Goal: Information Seeking & Learning: Find specific fact

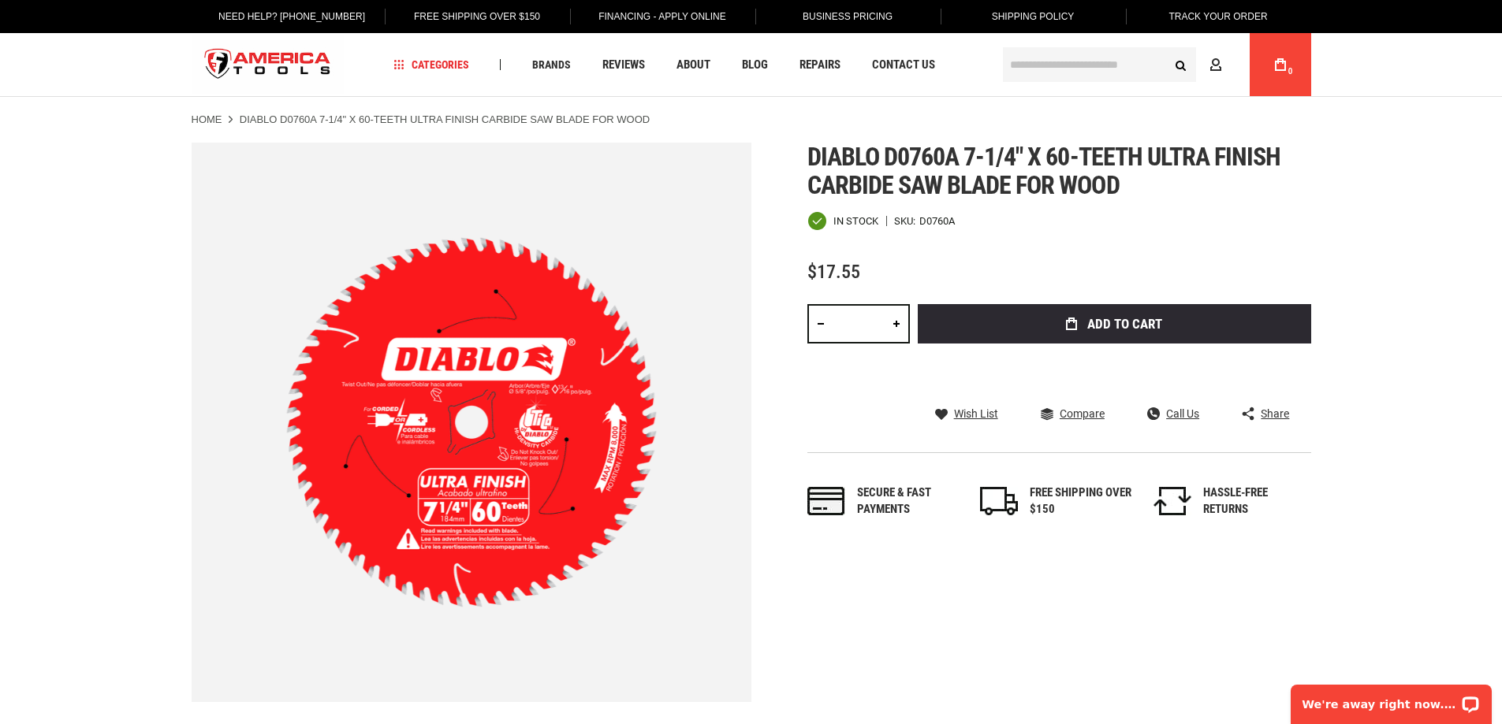
click at [298, 61] on img "store logo" at bounding box center [268, 64] width 153 height 59
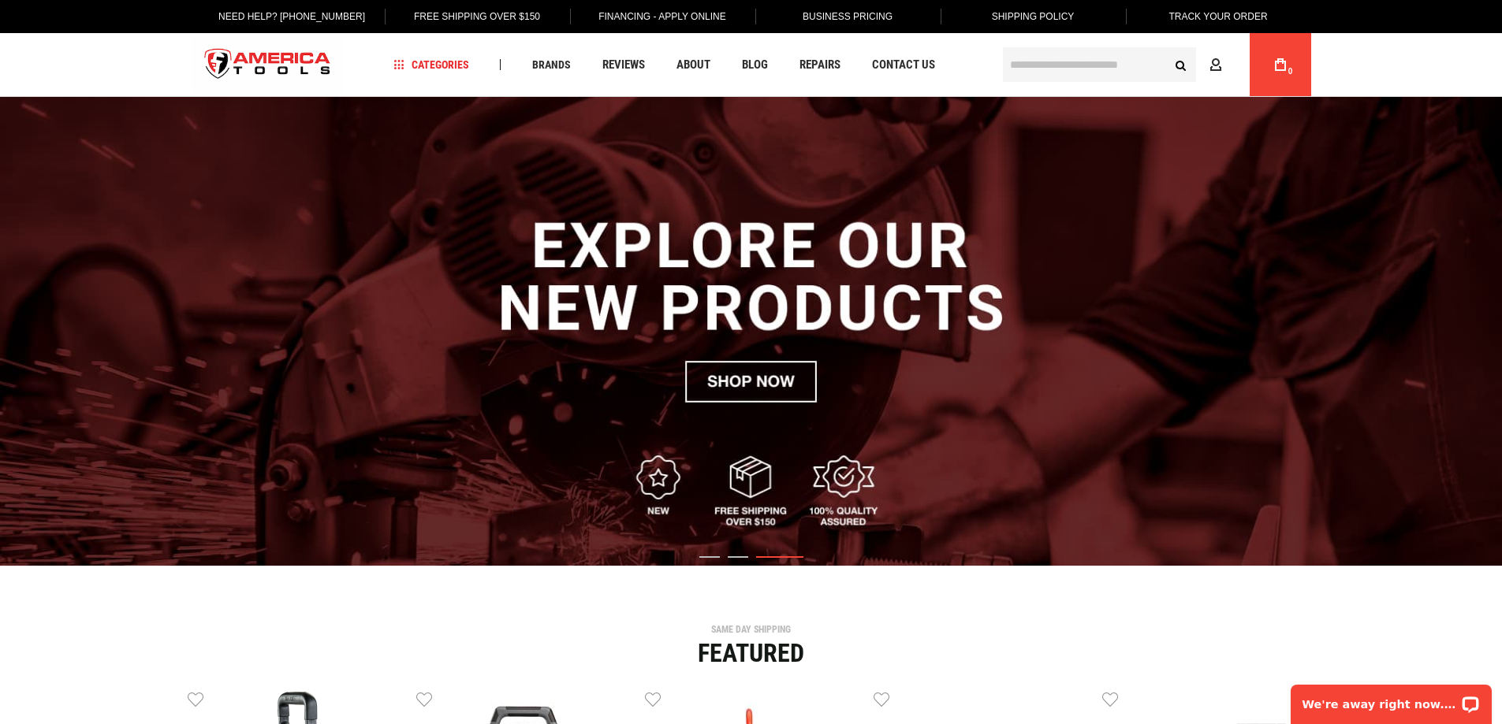
click at [1130, 63] on input "text" at bounding box center [1099, 64] width 193 height 35
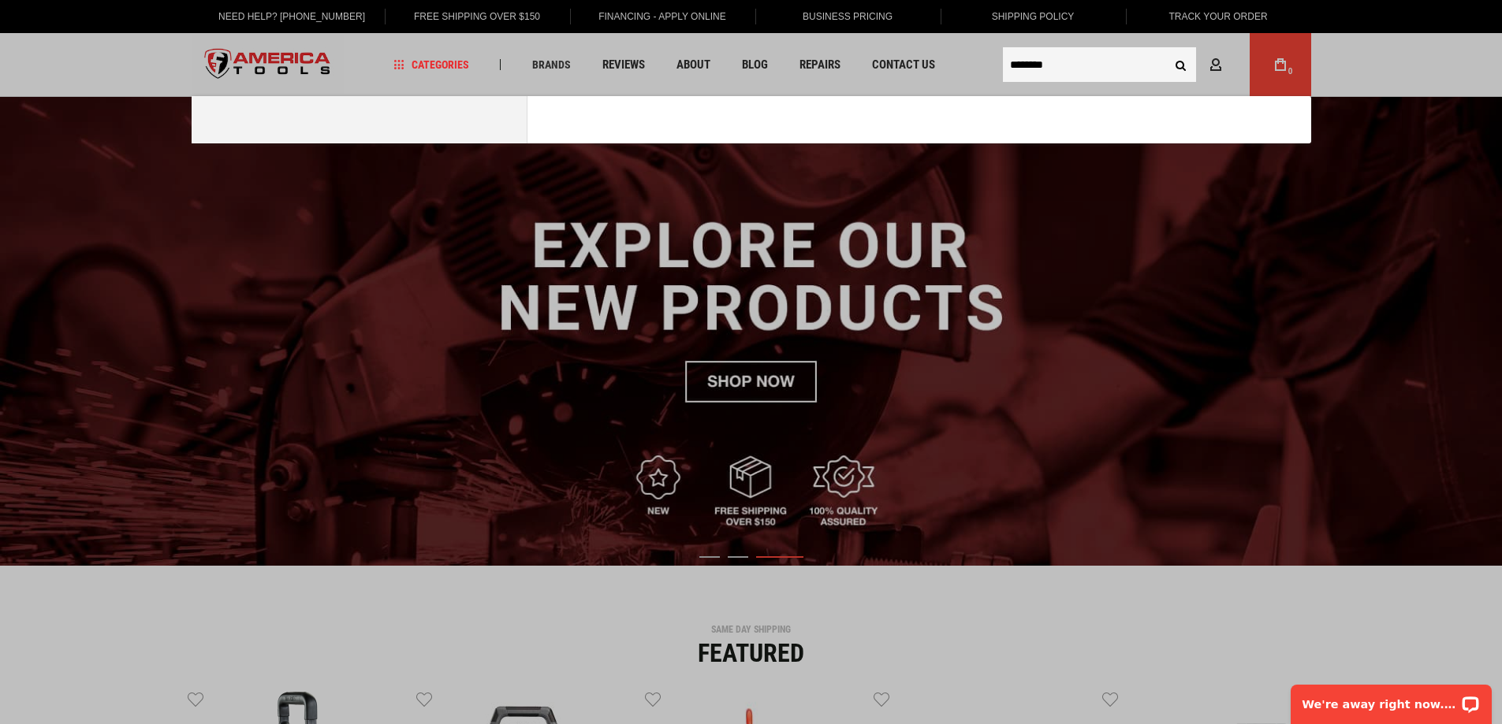
type input "********"
click at [1166, 50] on button "Search" at bounding box center [1181, 65] width 30 height 30
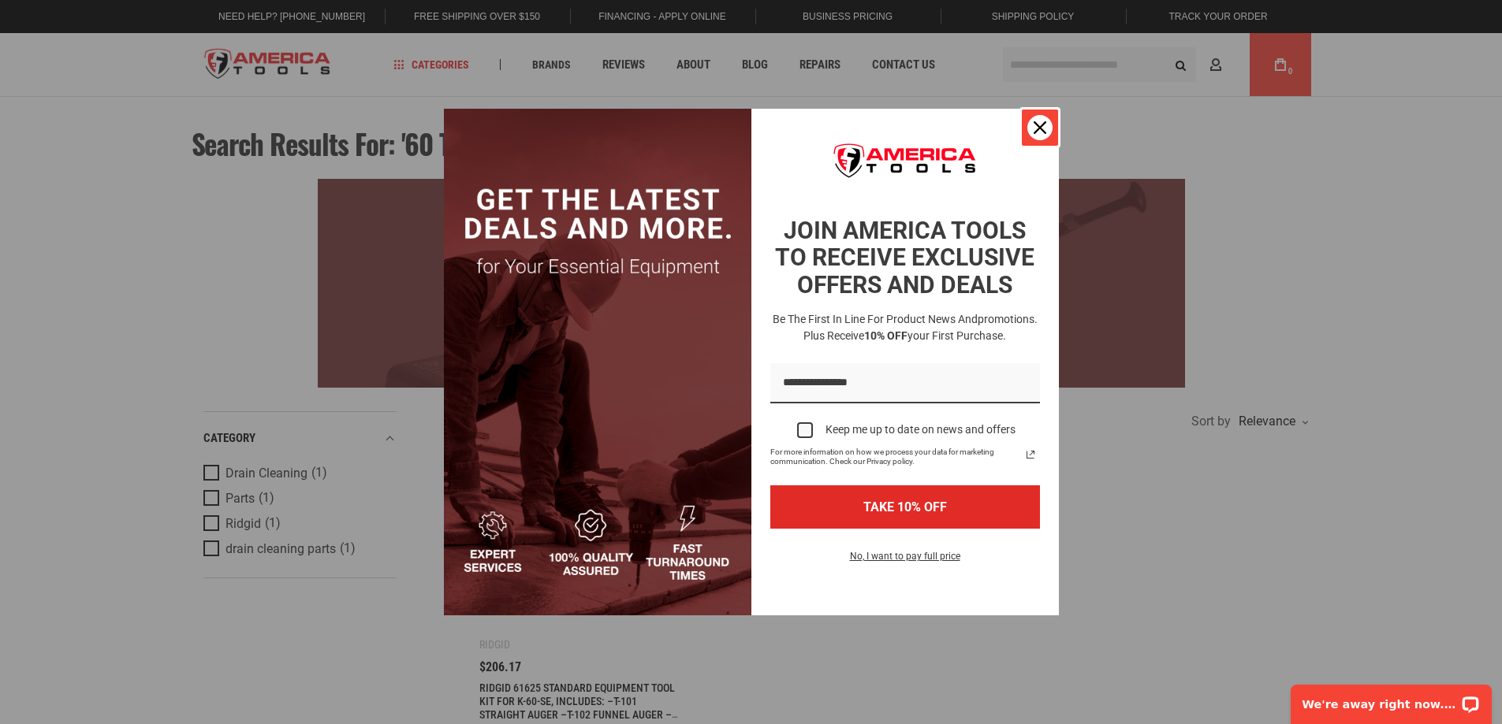
click at [1033, 140] on button "Close" at bounding box center [1040, 128] width 38 height 38
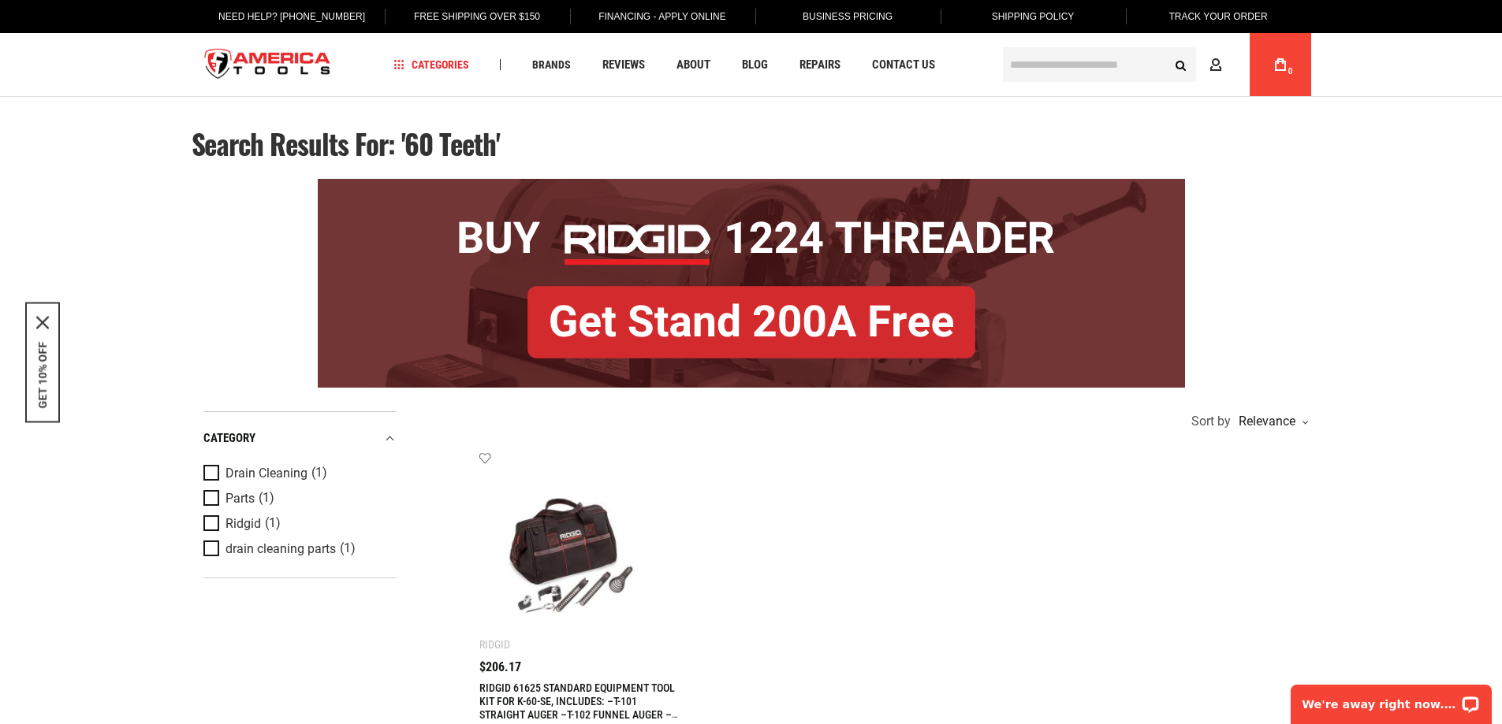
click at [244, 77] on img "store logo" at bounding box center [268, 64] width 153 height 59
